Goal: Navigation & Orientation: Find specific page/section

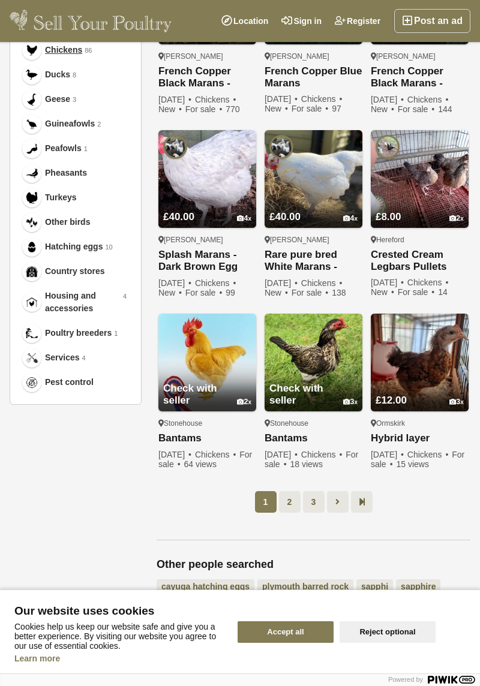
scroll to position [492, 0]
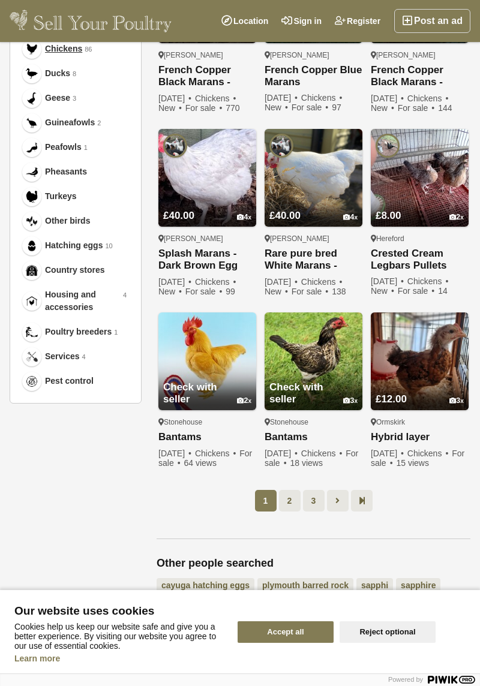
click at [293, 501] on link "2" at bounding box center [290, 501] width 22 height 22
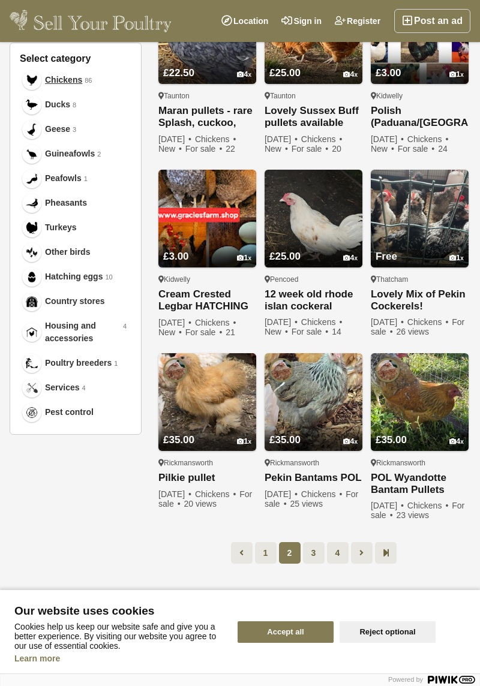
scroll to position [462, 0]
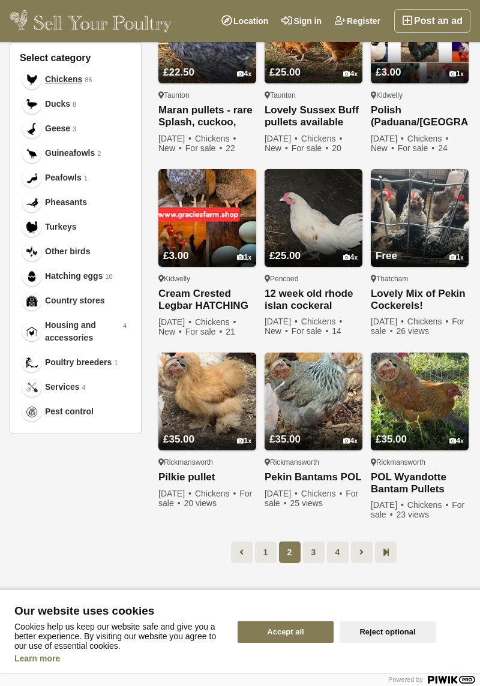
click at [321, 546] on link "3" at bounding box center [314, 552] width 22 height 22
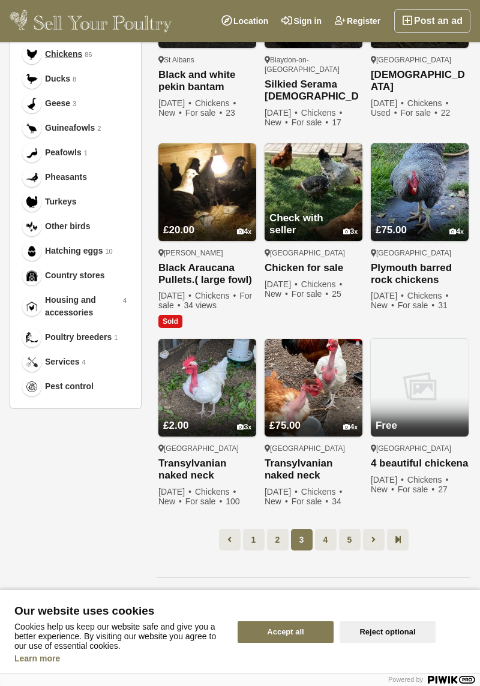
scroll to position [489, 0]
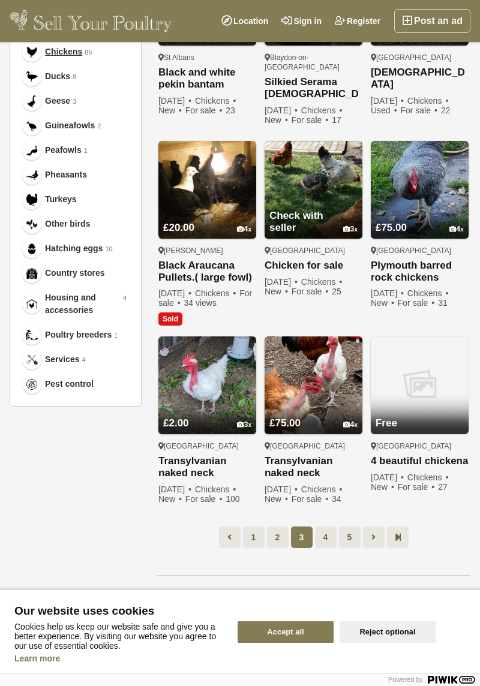
click at [331, 526] on link "4" at bounding box center [326, 537] width 22 height 22
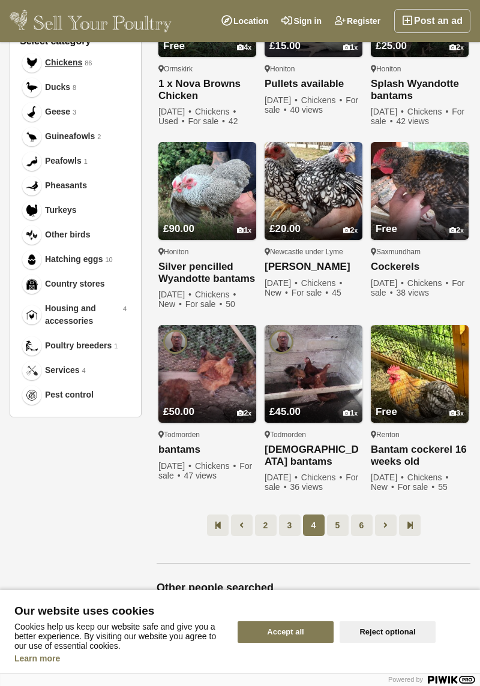
scroll to position [481, 0]
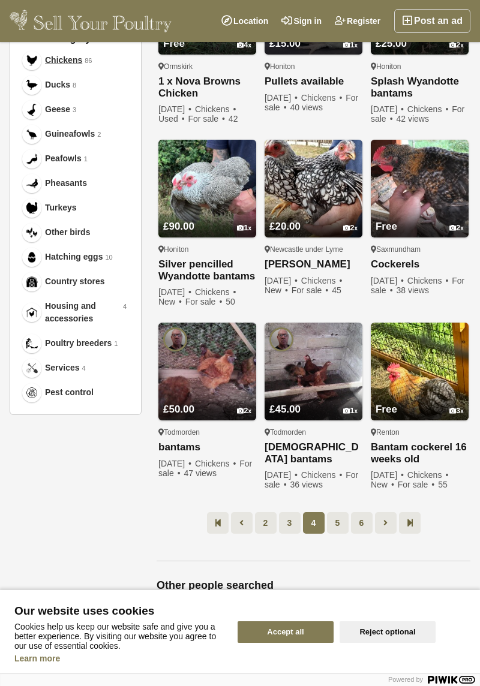
click at [342, 529] on link "5" at bounding box center [338, 523] width 22 height 22
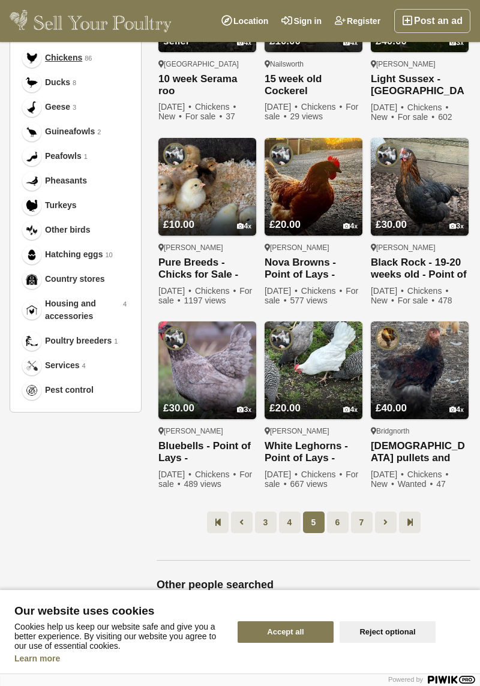
scroll to position [493, 0]
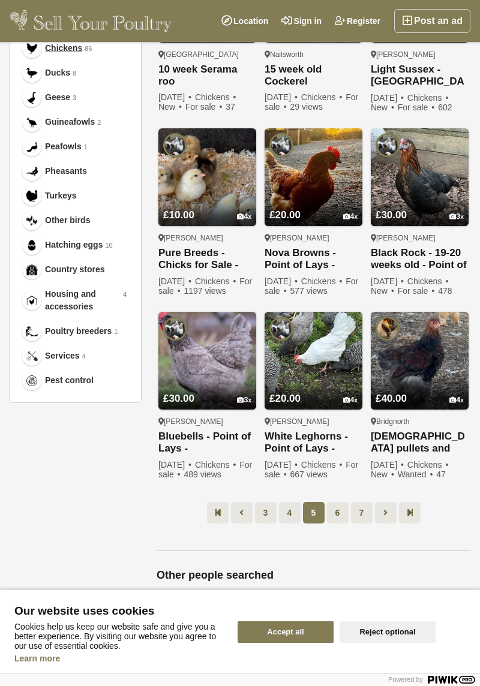
click at [337, 511] on link "6" at bounding box center [338, 513] width 22 height 22
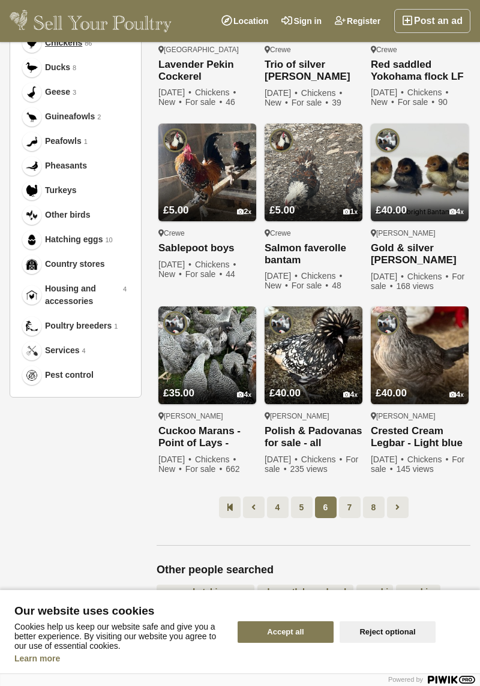
scroll to position [499, 0]
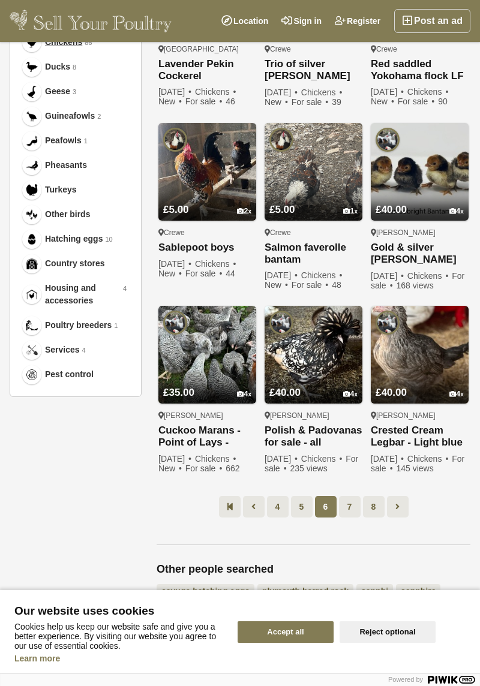
click at [354, 506] on link "7" at bounding box center [350, 507] width 22 height 22
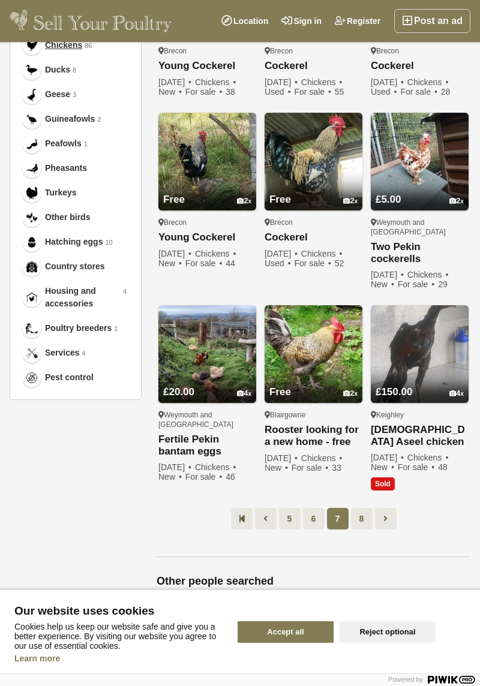
scroll to position [500, 0]
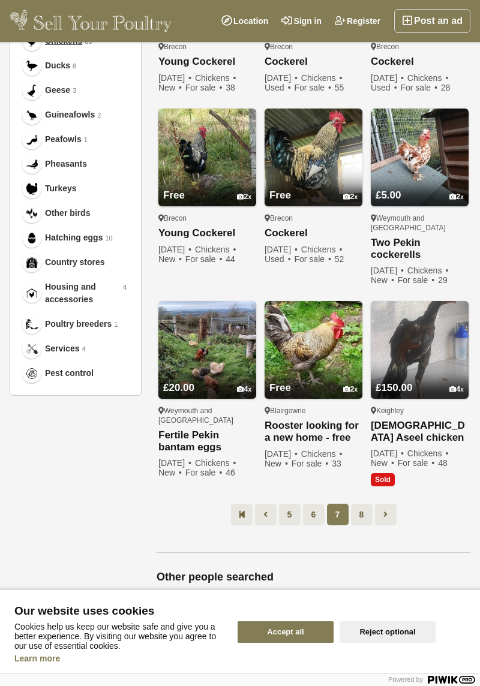
click at [368, 504] on link "8" at bounding box center [362, 515] width 22 height 22
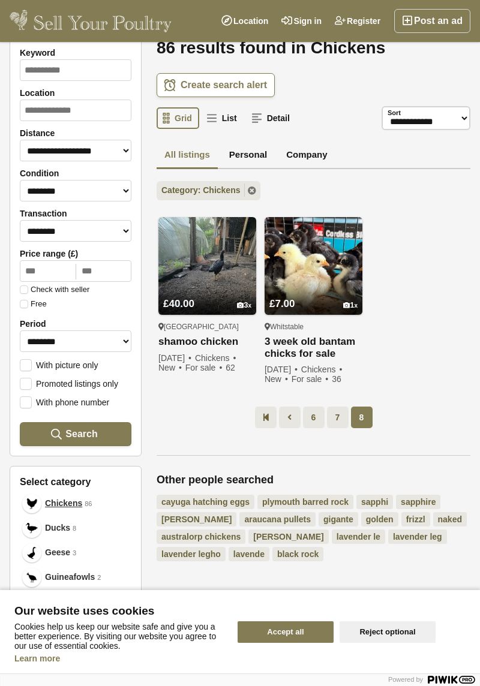
scroll to position [92, 0]
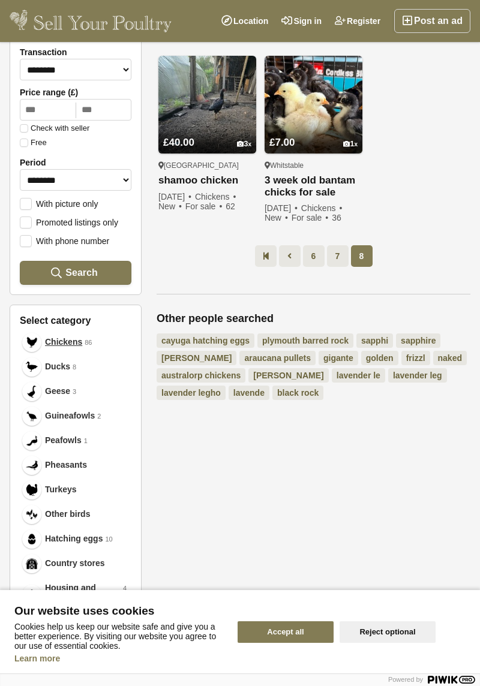
scroll to position [214, 0]
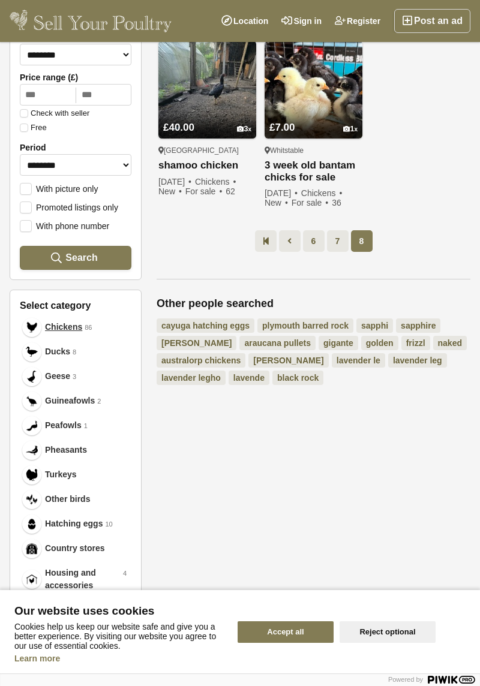
click at [52, 474] on span "Turkeys" at bounding box center [61, 474] width 32 height 13
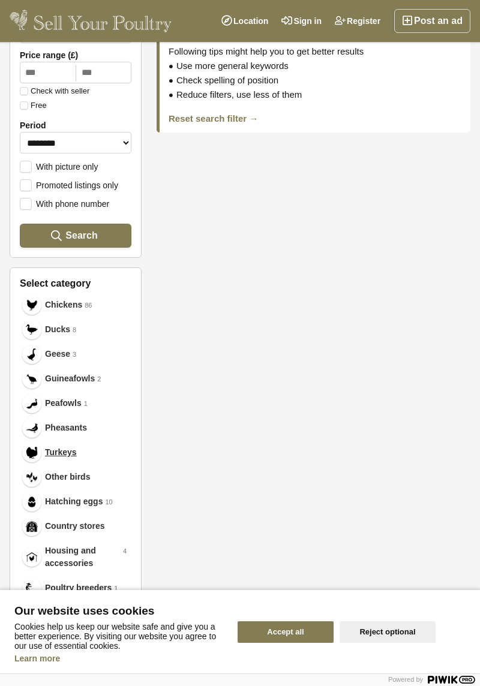
scroll to position [225, 0]
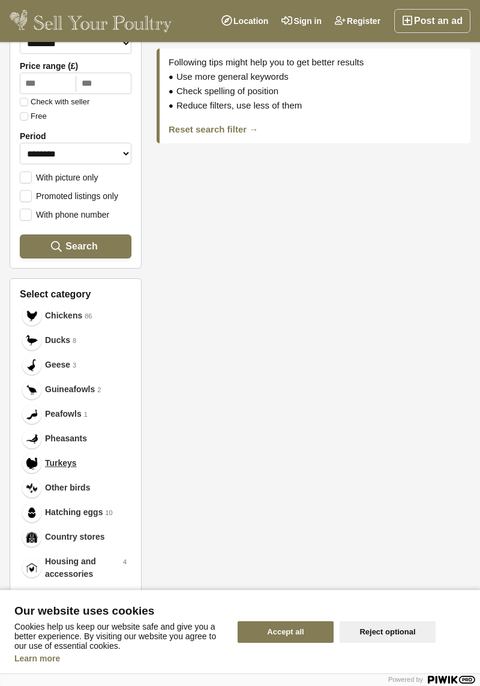
click at [46, 469] on span "Turkeys" at bounding box center [61, 463] width 32 height 13
click at [291, 643] on button "Accept all" at bounding box center [285, 632] width 96 height 22
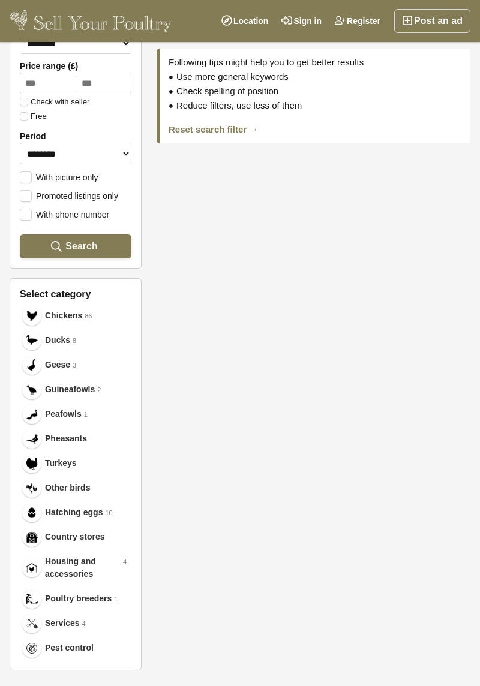
click at [48, 471] on link "Turkeys" at bounding box center [76, 463] width 112 height 25
click at [60, 442] on span "Pheasants" at bounding box center [66, 438] width 42 height 13
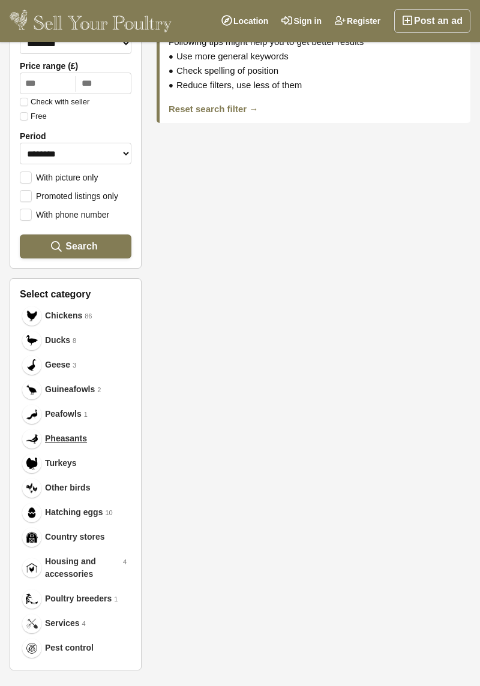
click at [61, 420] on span "Peafowls" at bounding box center [63, 414] width 37 height 13
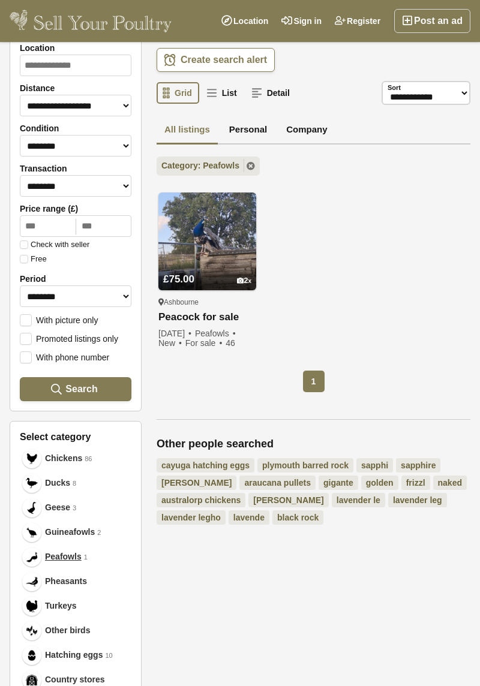
scroll to position [79, 0]
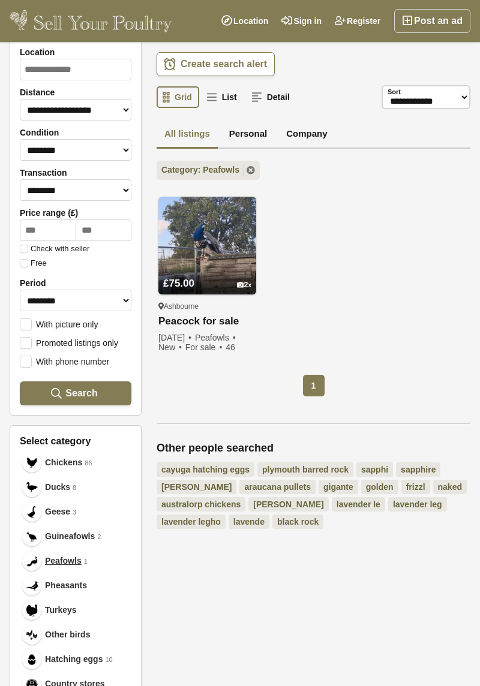
click at [58, 609] on span "Turkeys" at bounding box center [61, 610] width 32 height 13
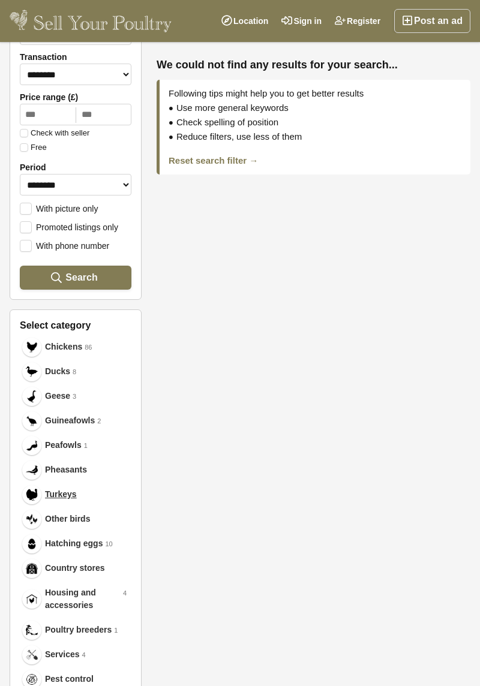
scroll to position [197, 0]
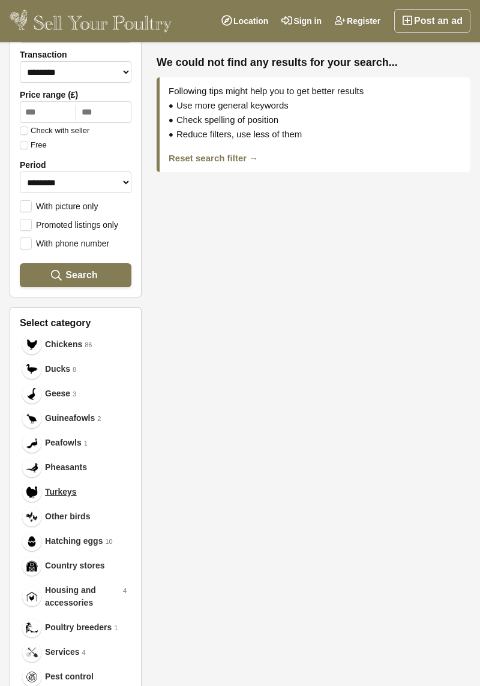
click at [35, 572] on img at bounding box center [32, 566] width 12 height 12
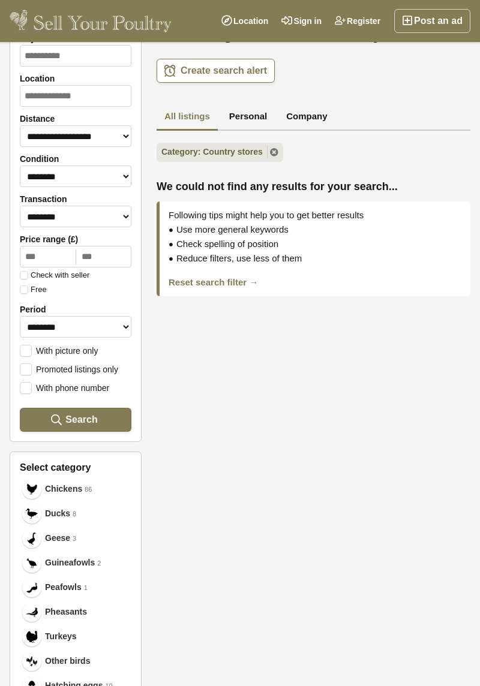
scroll to position [52, 0]
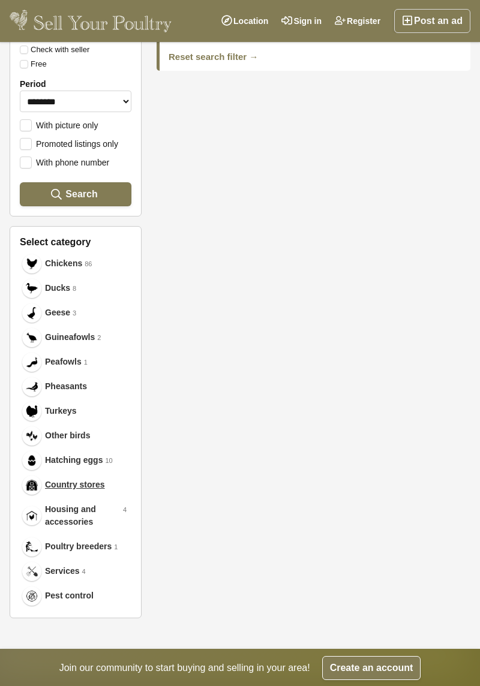
scroll to position [269, 0]
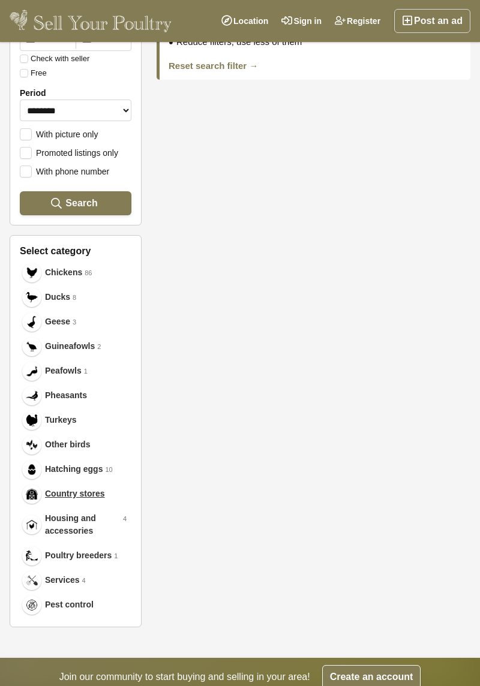
click at [98, 558] on span "Poultry breeders" at bounding box center [78, 555] width 67 height 13
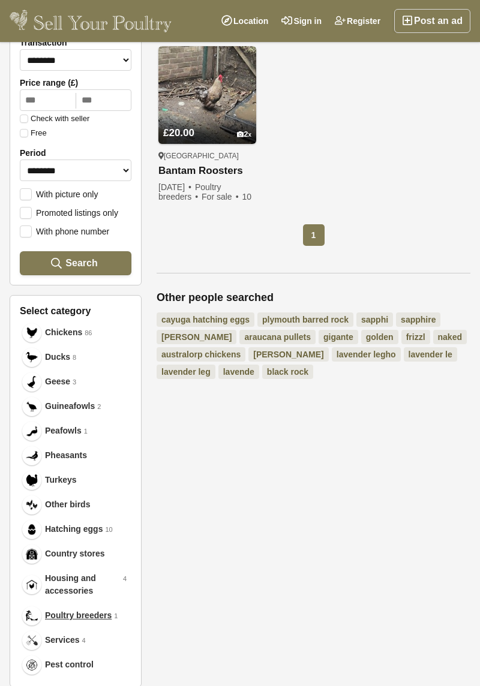
scroll to position [206, 0]
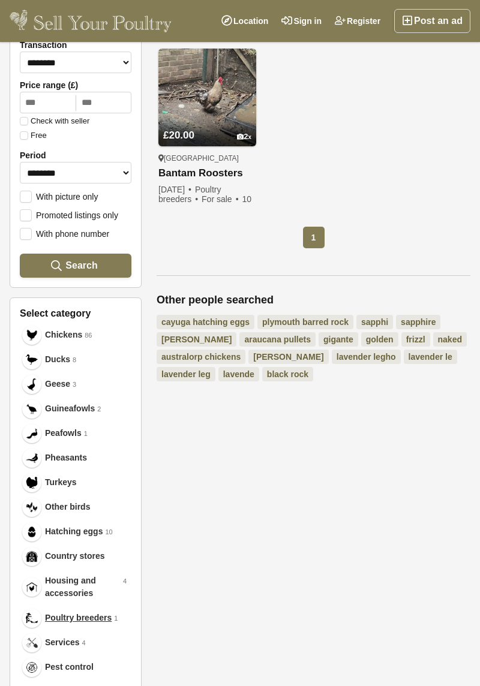
click at [79, 668] on span "Pest control" at bounding box center [69, 667] width 49 height 13
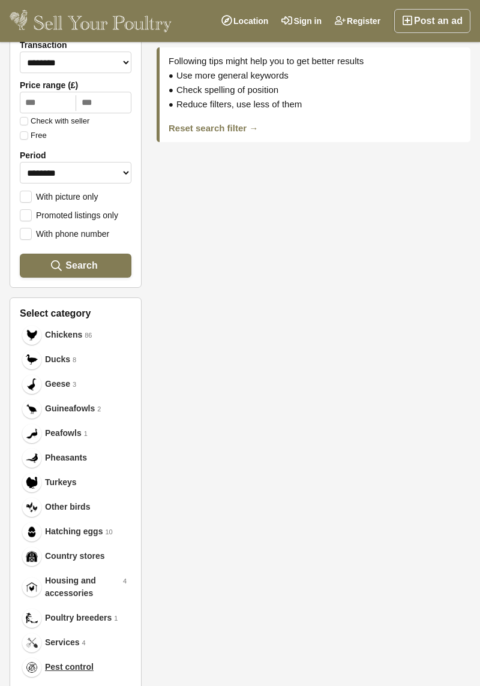
click at [83, 589] on span "Housing and accessories" at bounding box center [83, 586] width 76 height 25
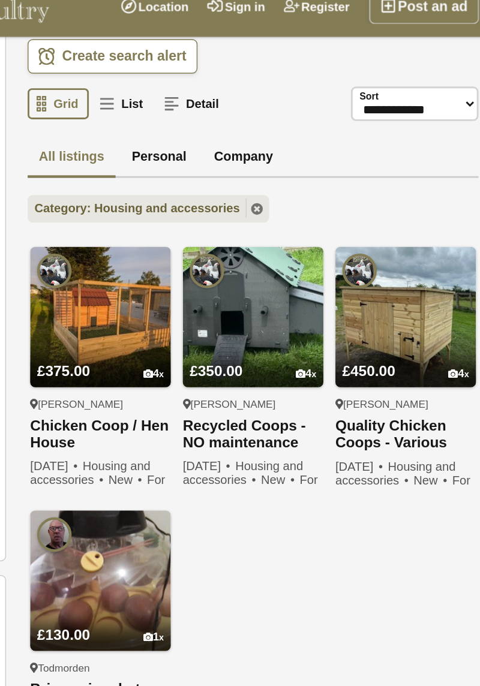
scroll to position [87, 0]
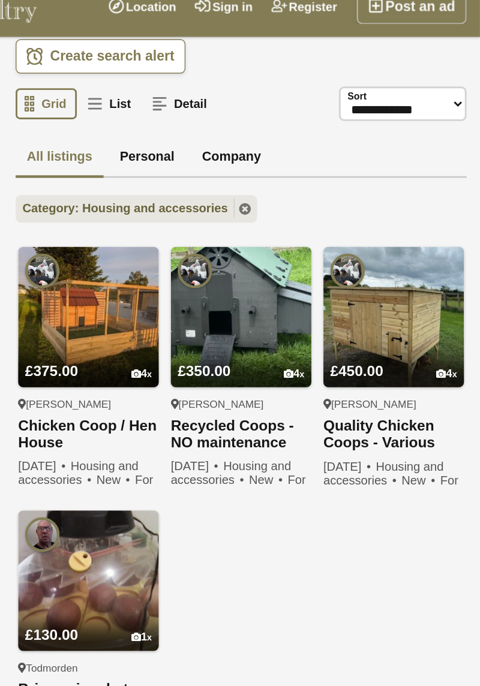
scroll to position [206, 0]
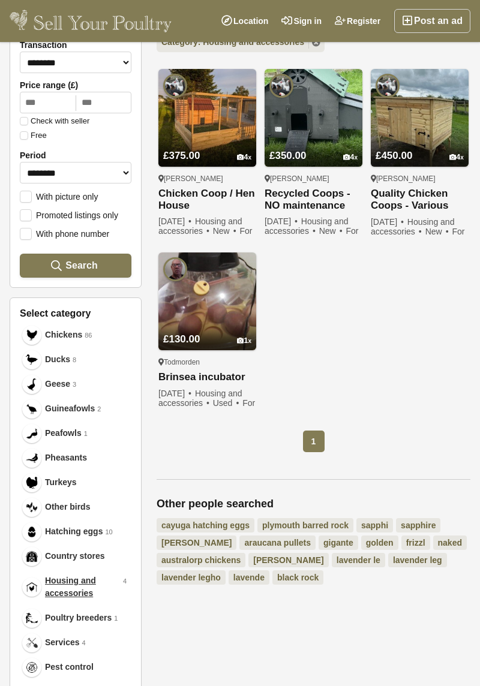
scroll to position [269, 0]
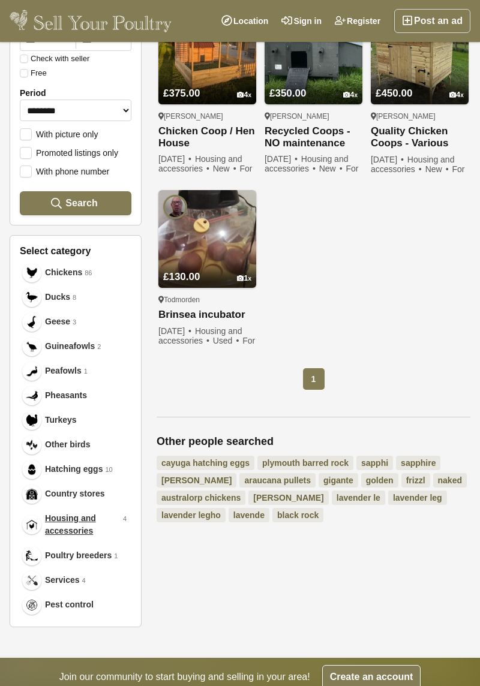
click at [47, 580] on span "Services" at bounding box center [62, 580] width 35 height 13
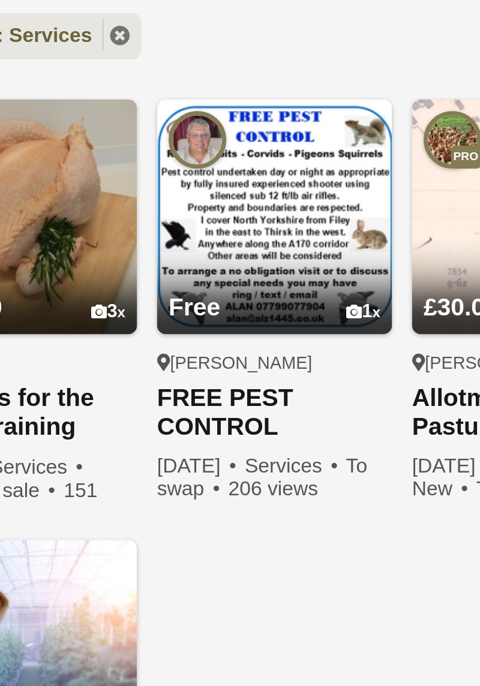
scroll to position [269, 0]
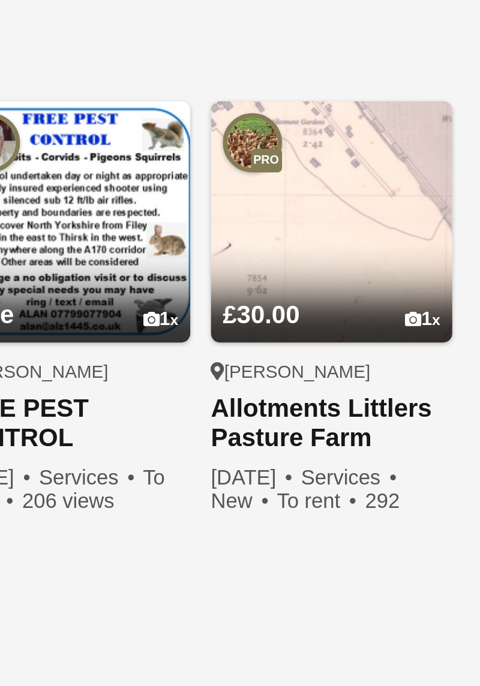
click at [443, 228] on link "£30.00 1" at bounding box center [420, 237] width 98 height 40
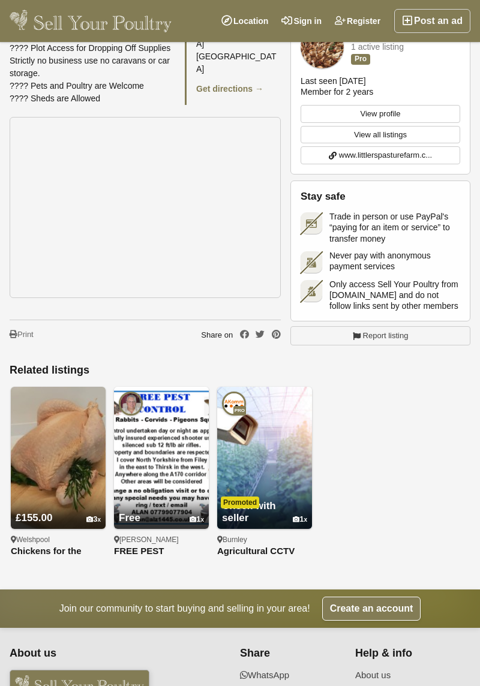
scroll to position [598, 0]
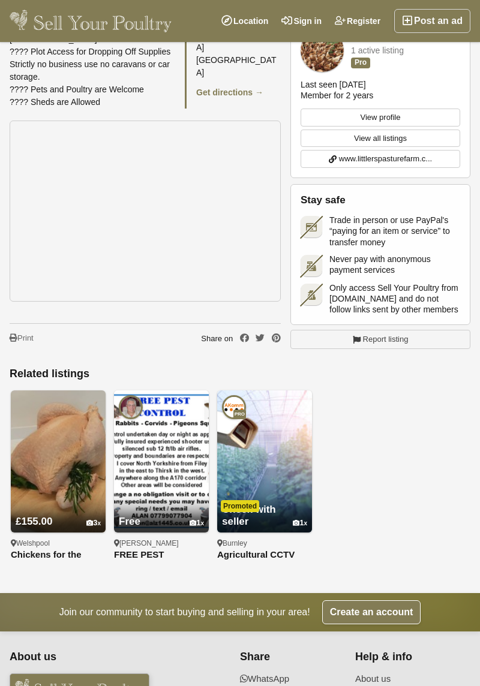
click at [74, 461] on img at bounding box center [58, 461] width 95 height 142
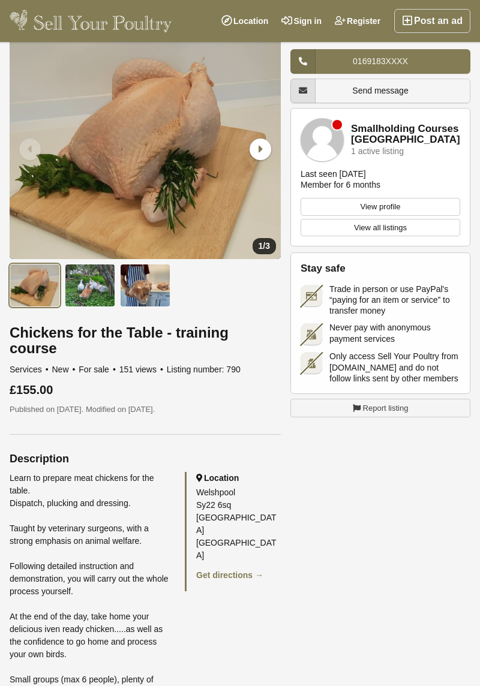
scroll to position [35, 0]
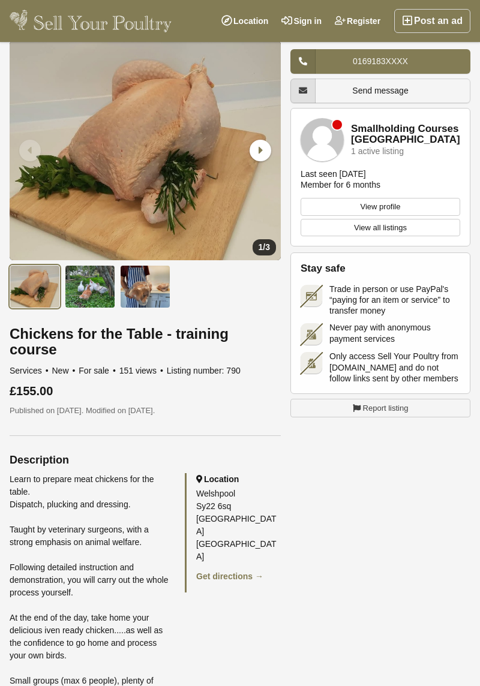
click at [240, 571] on link "Get directions →" at bounding box center [229, 576] width 67 height 10
